Goal: Task Accomplishment & Management: Manage account settings

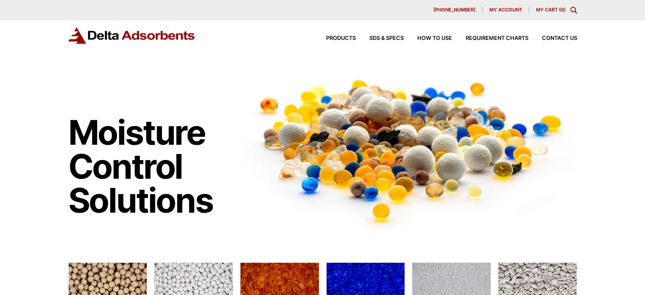
click at [496, 10] on span "My account" at bounding box center [506, 10] width 33 height 5
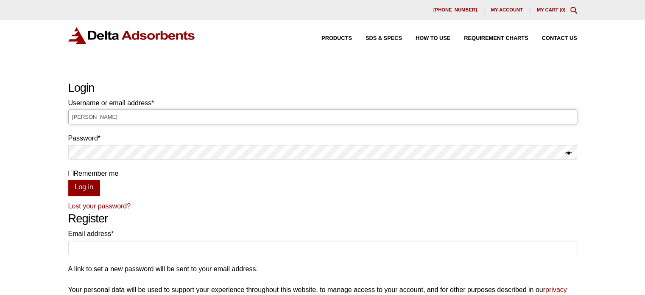
click at [331, 118] on input "[PERSON_NAME]" at bounding box center [322, 116] width 509 height 14
type input "L"
type input "[PERSON_NAME][EMAIL_ADDRESS][DOMAIN_NAME]"
click at [68, 180] on button "Log in" at bounding box center [84, 188] width 32 height 16
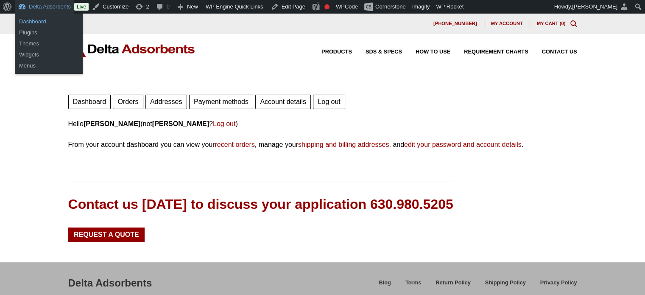
click at [39, 19] on link "Dashboard" at bounding box center [49, 21] width 68 height 11
